Goal: Task Accomplishment & Management: Manage account settings

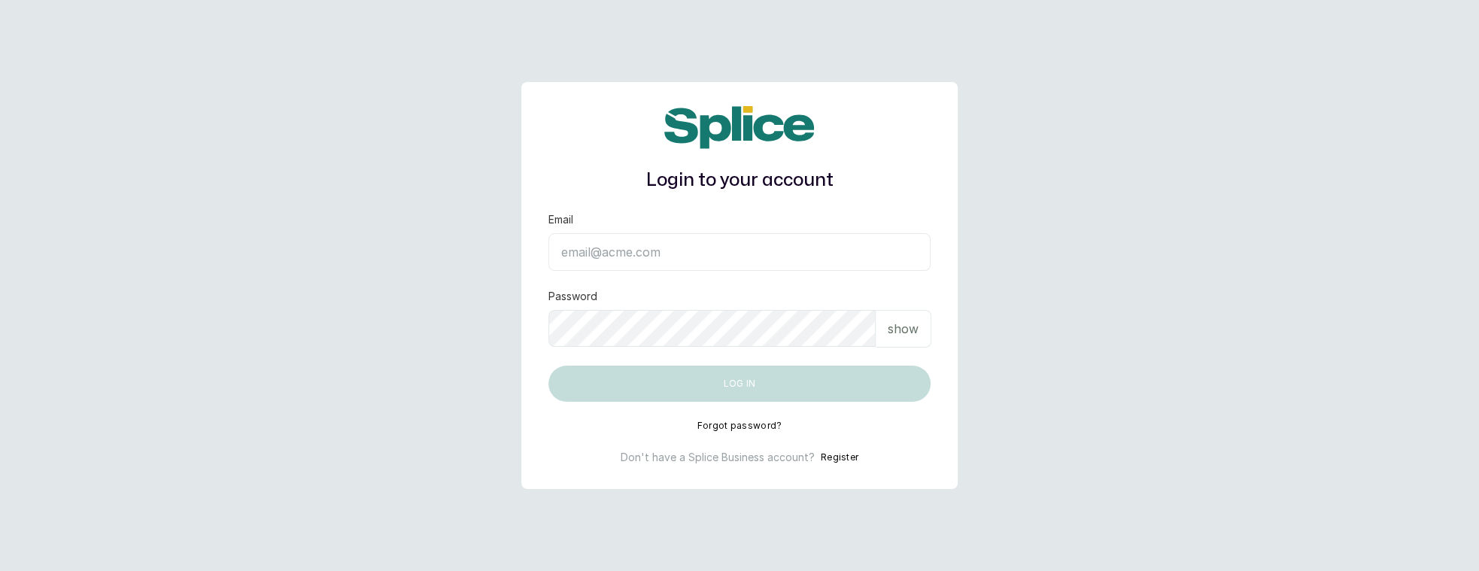
click at [599, 206] on div "Login to your account Email Password show Log in Forgot password? Don't have a …" at bounding box center [739, 285] width 436 height 407
click at [601, 263] on input "Email" at bounding box center [739, 252] width 382 height 38
type input "layo@withsplice.com"
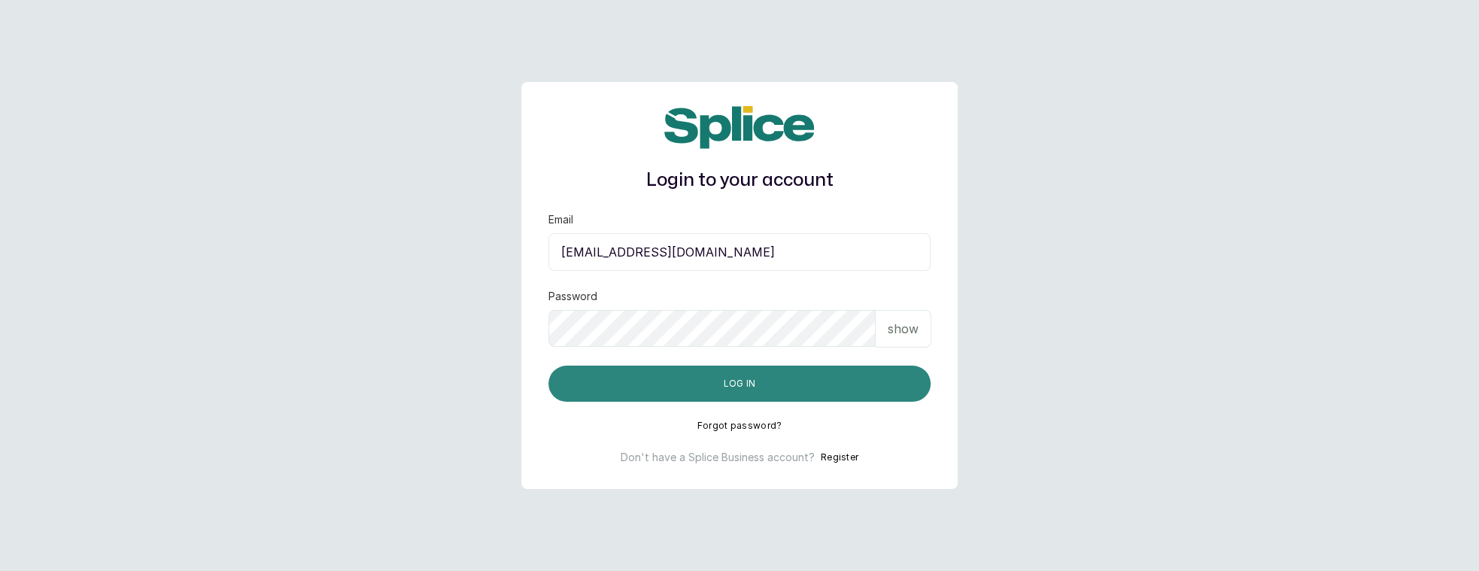
click at [713, 370] on button "Log in" at bounding box center [739, 384] width 382 height 36
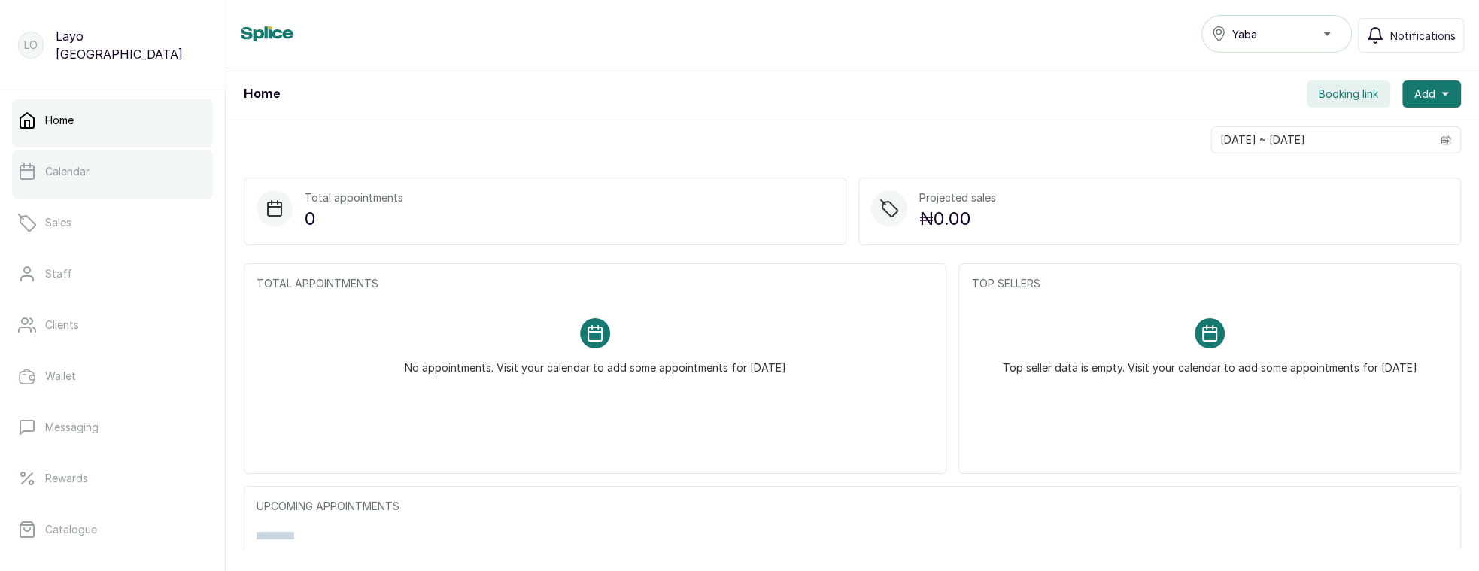
click at [166, 188] on link "Calendar" at bounding box center [112, 171] width 201 height 42
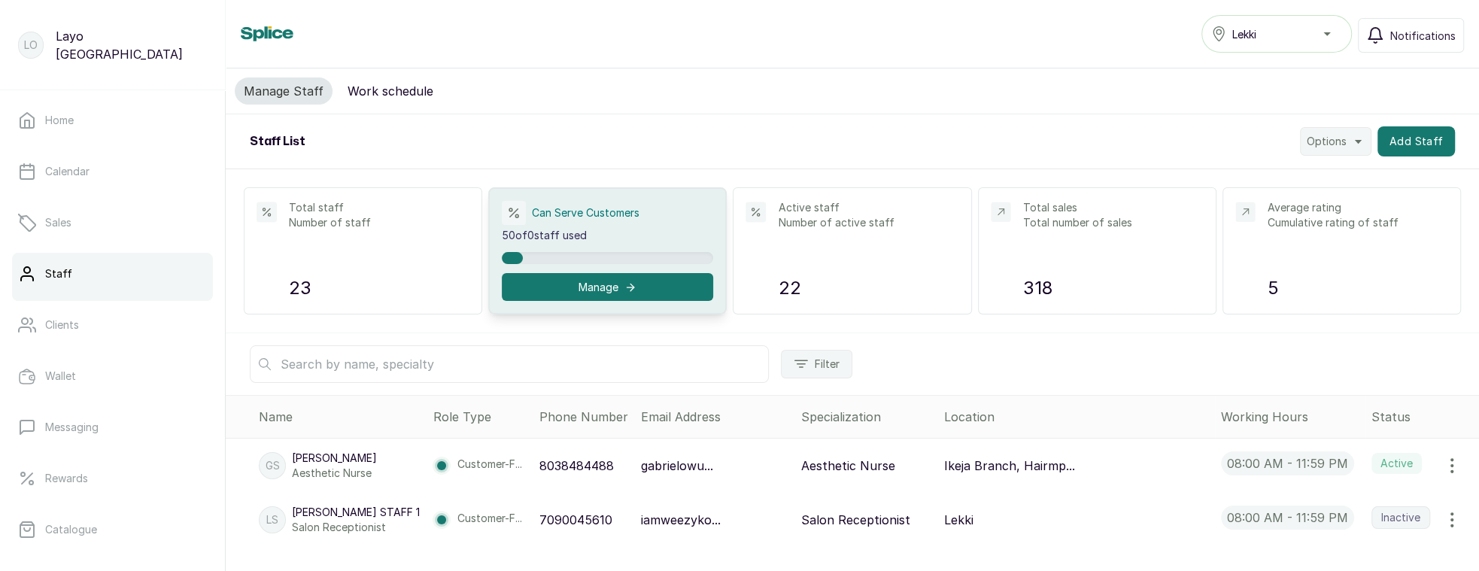
click at [396, 99] on button "Work schedule" at bounding box center [391, 90] width 104 height 27
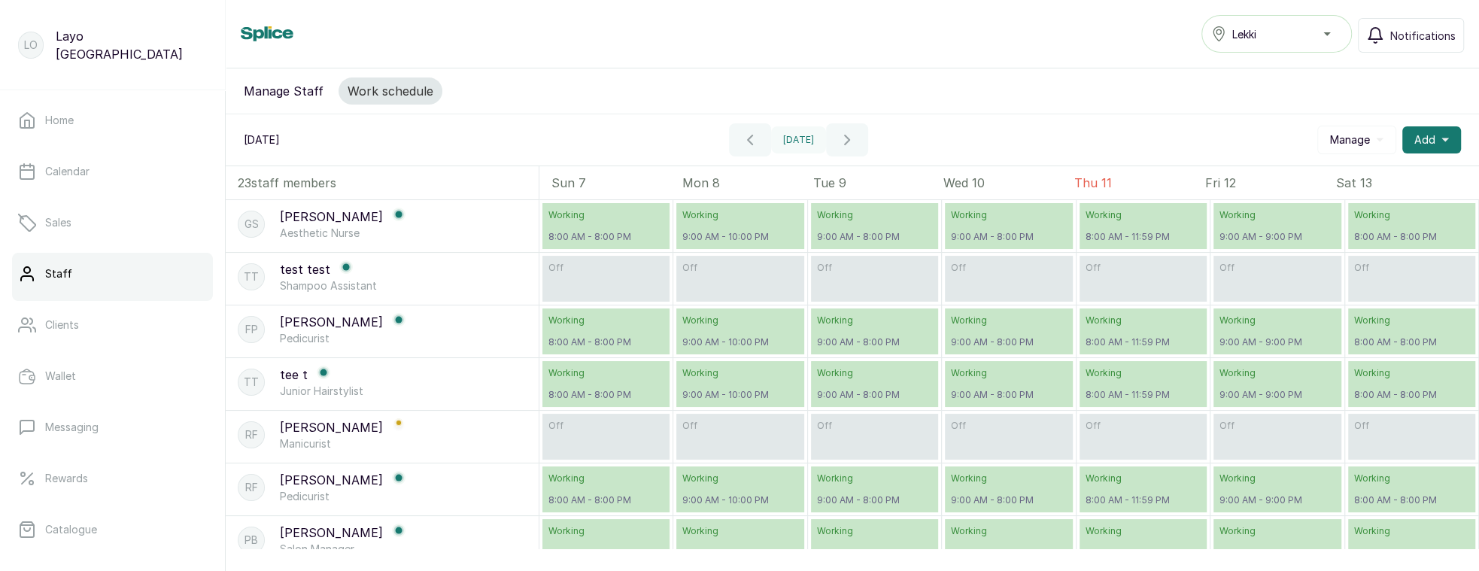
click at [257, 90] on button "Manage Staff" at bounding box center [284, 90] width 98 height 27
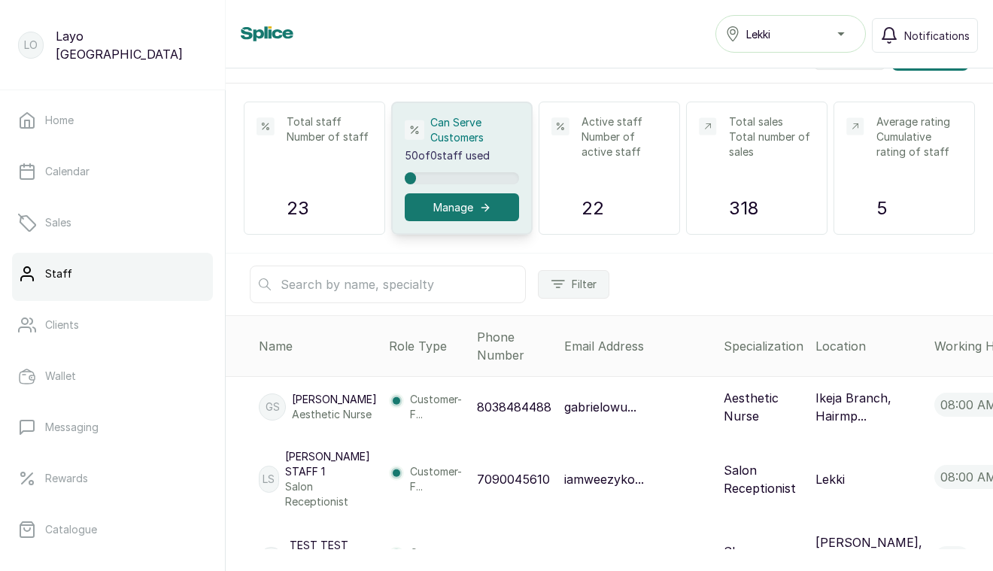
scroll to position [80, 0]
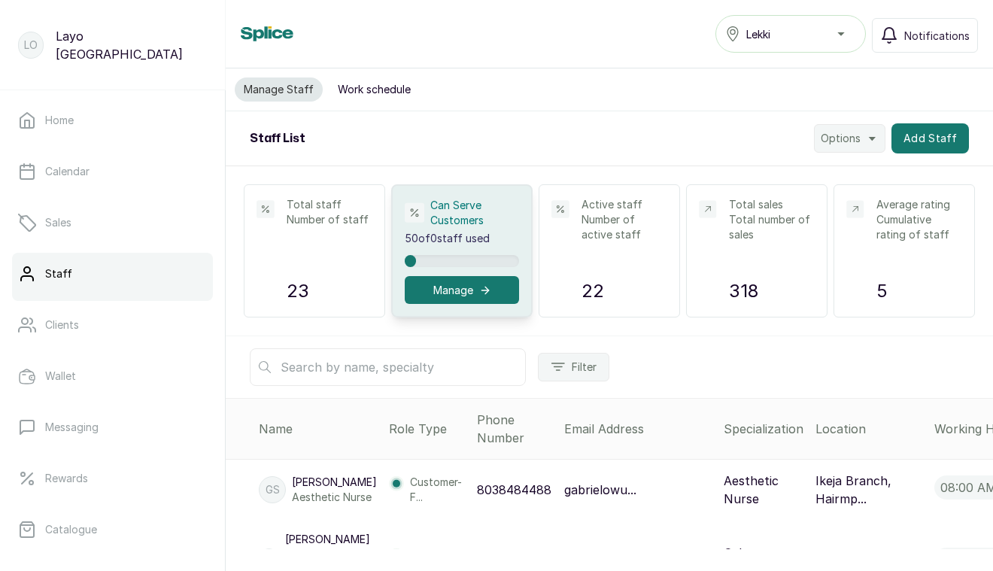
click at [396, 93] on button "Work schedule" at bounding box center [374, 89] width 91 height 24
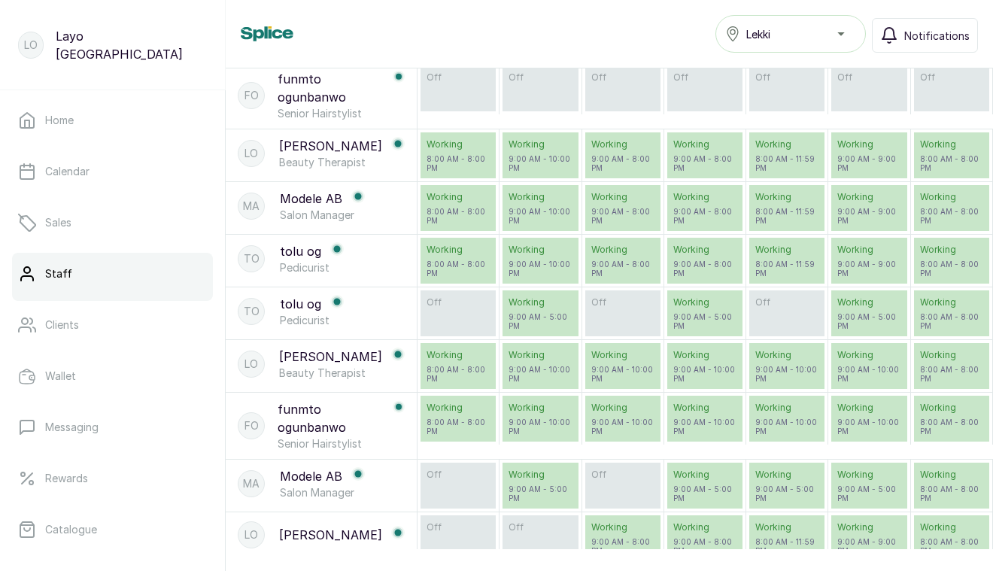
scroll to position [809, 0]
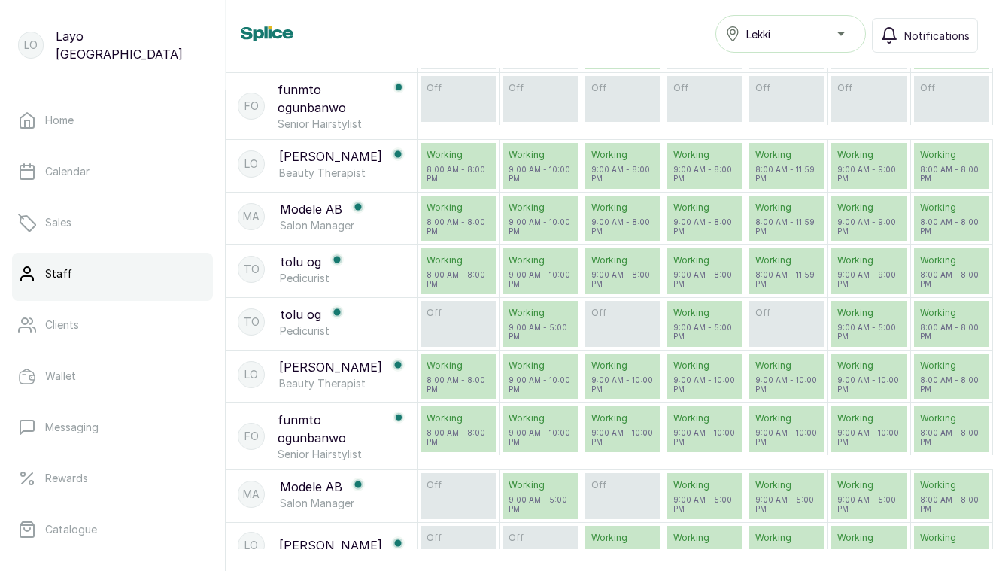
click at [324, 220] on p "Salon Manager" at bounding box center [322, 225] width 85 height 15
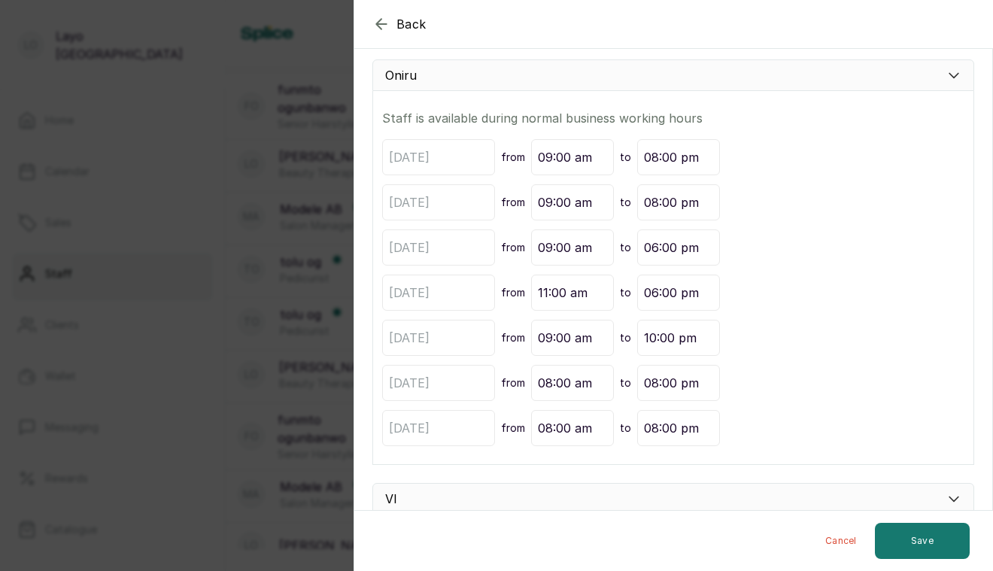
scroll to position [466, 0]
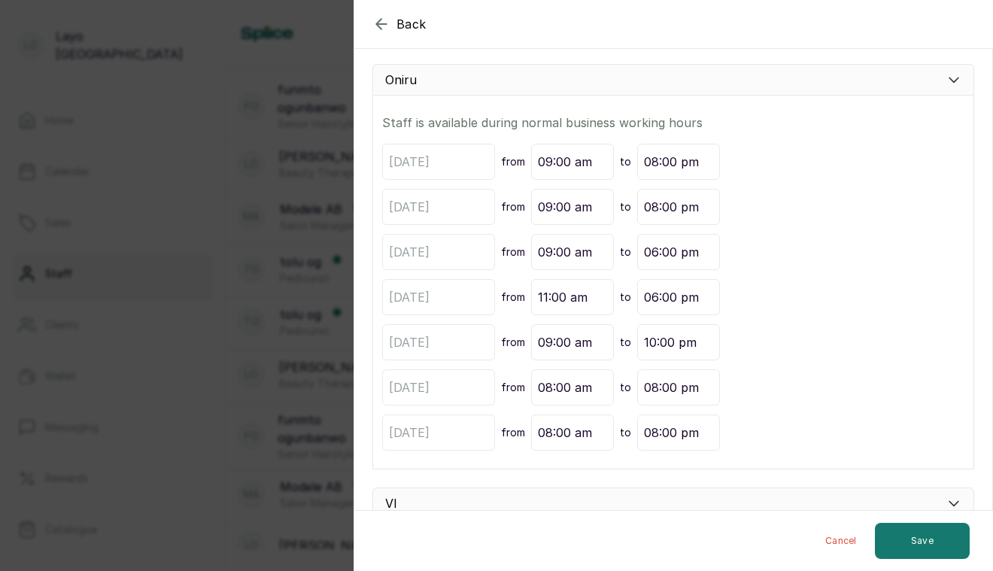
click at [383, 29] on icon "button" at bounding box center [381, 24] width 18 height 18
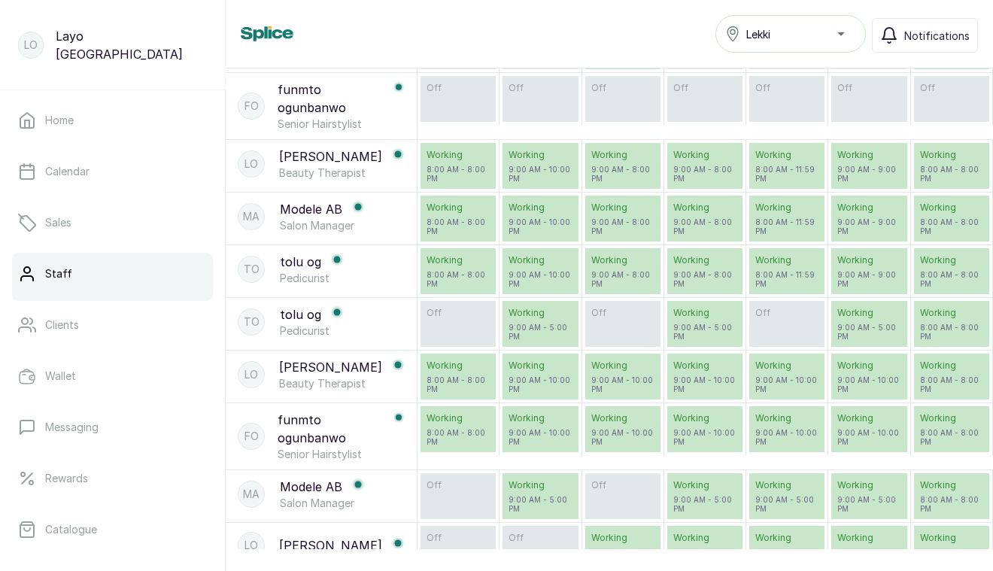
scroll to position [816, 0]
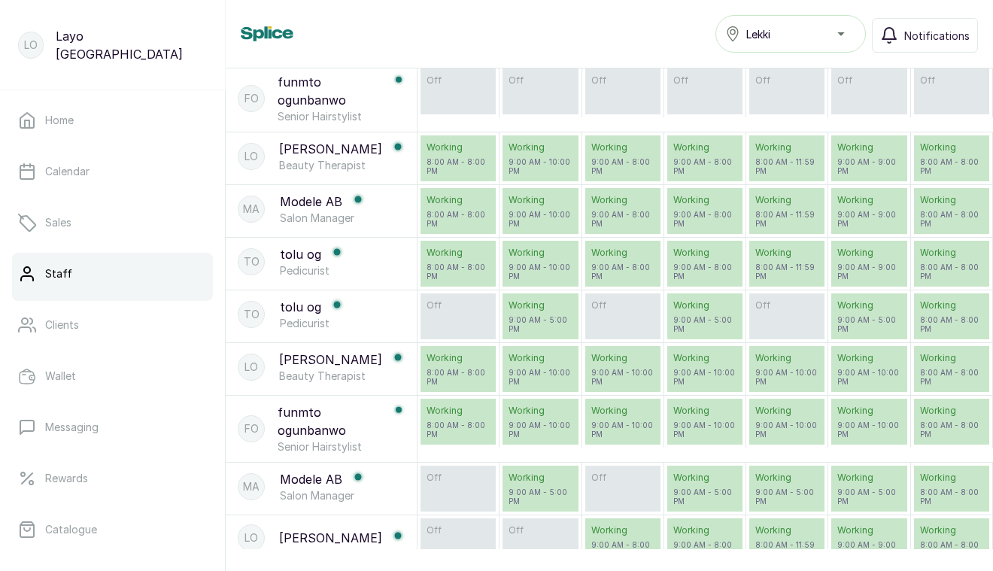
click at [320, 475] on p "Modele AB" at bounding box center [311, 479] width 62 height 18
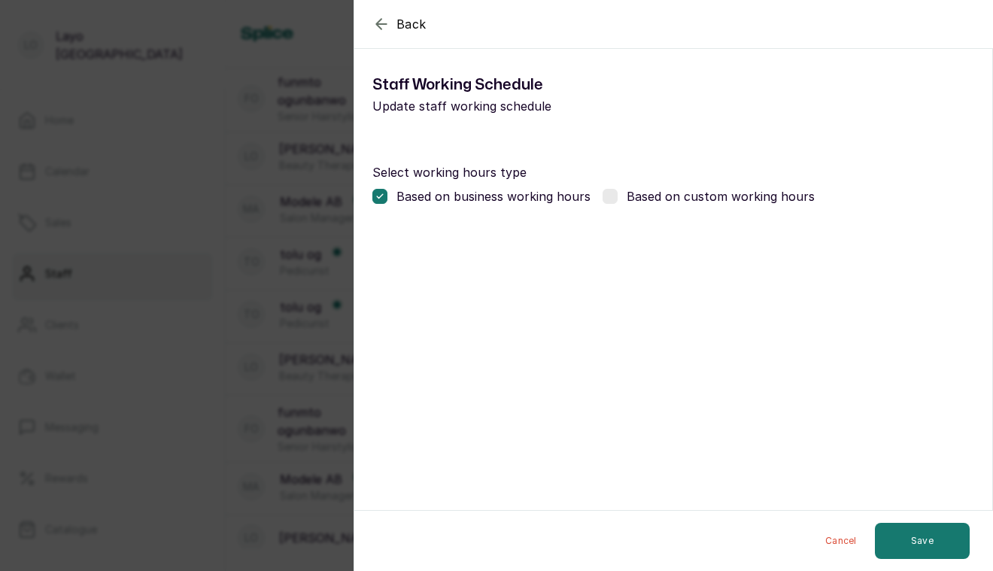
click at [292, 316] on div "Back Modify Working schedule Staff Working Schedule Update staff working schedu…" at bounding box center [496, 285] width 993 height 571
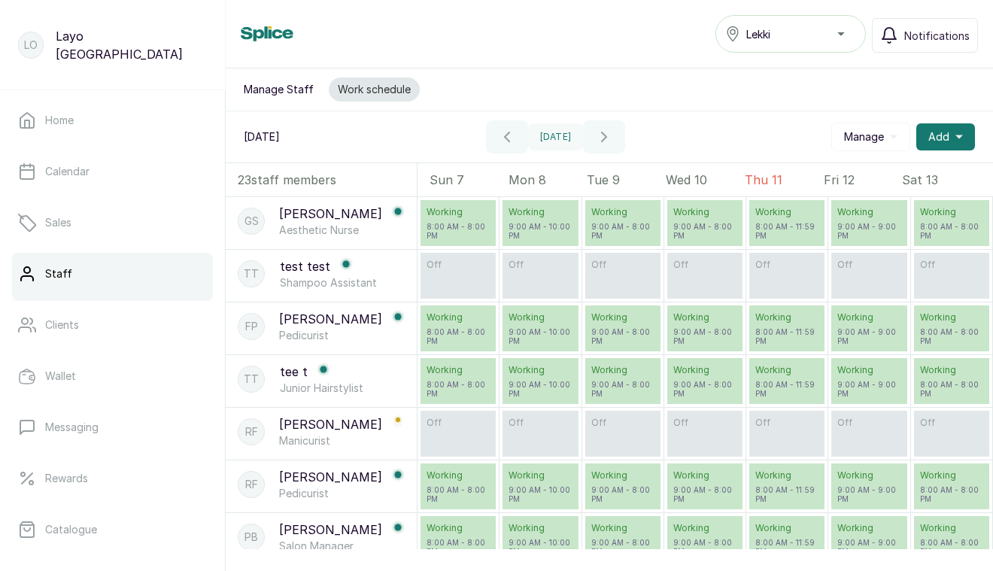
scroll to position [218, 0]
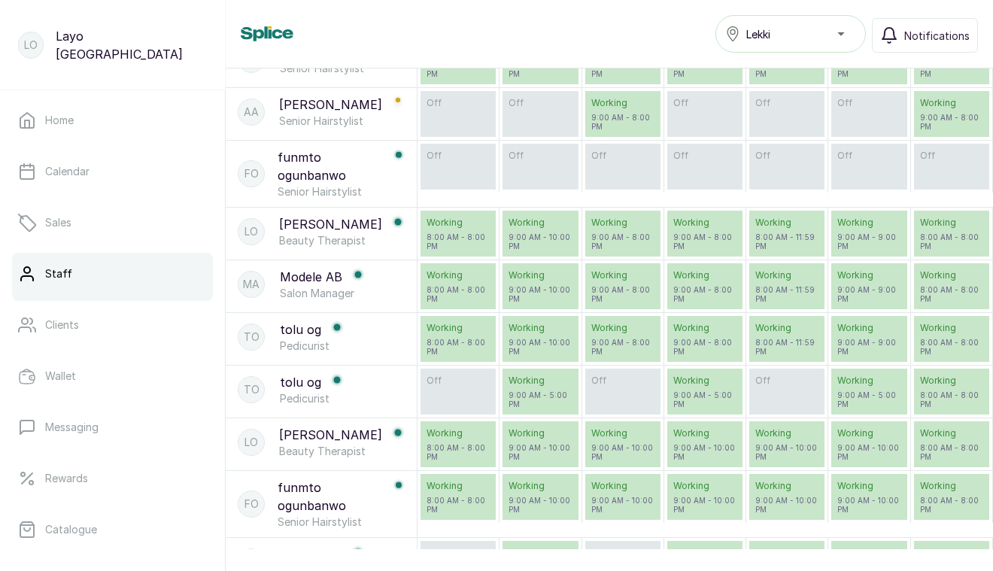
scroll to position [342, 0]
